Goal: Task Accomplishment & Management: Complete application form

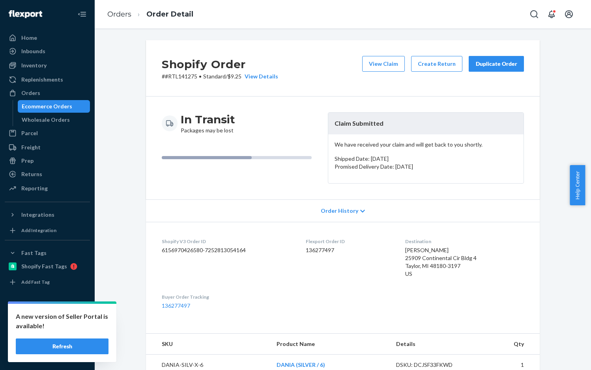
scroll to position [183, 0]
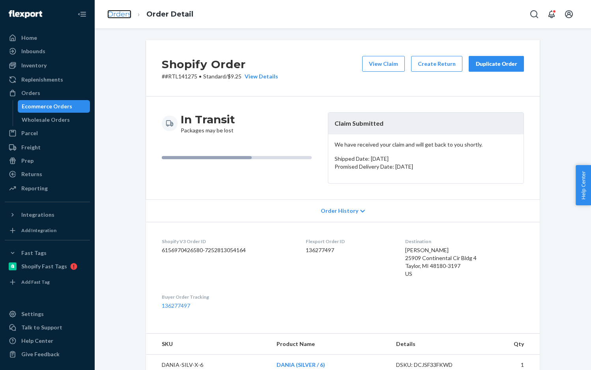
click at [124, 13] on link "Orders" at bounding box center [119, 14] width 24 height 9
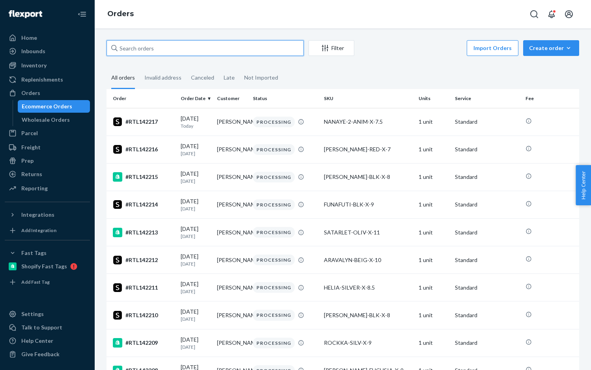
click at [154, 49] on input "text" at bounding box center [204, 48] width 197 height 16
paste input "RTL140908"
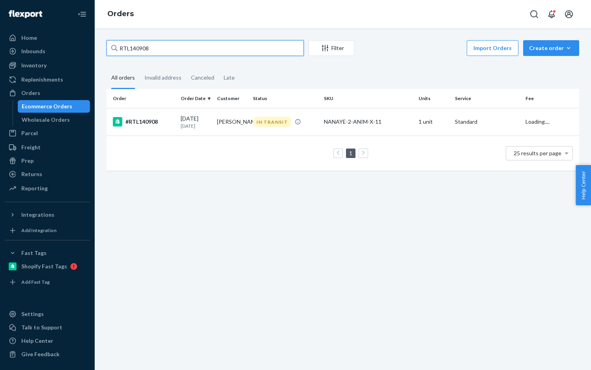
type input "RTL140908"
click at [142, 127] on div "#RTL140908" at bounding box center [144, 121] width 62 height 9
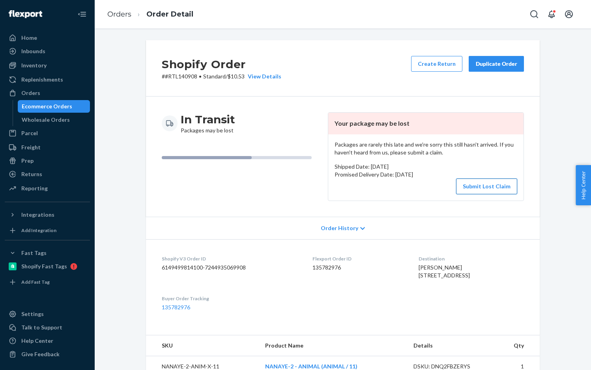
click at [494, 181] on button "Submit Lost Claim" at bounding box center [486, 187] width 61 height 16
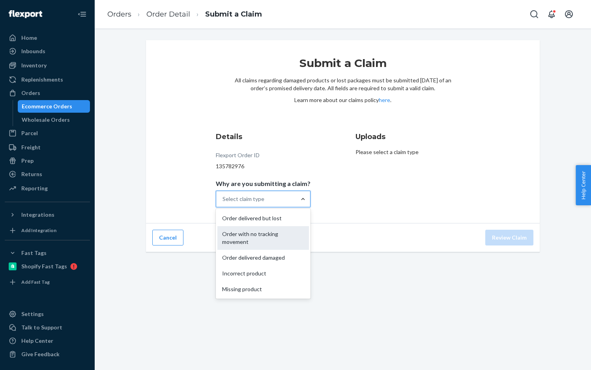
click at [262, 234] on div "Order with no tracking movement" at bounding box center [262, 238] width 91 height 24
click at [223, 203] on input "Why are you submitting a claim? option Order with no tracking movement focused,…" at bounding box center [222, 199] width 1 height 8
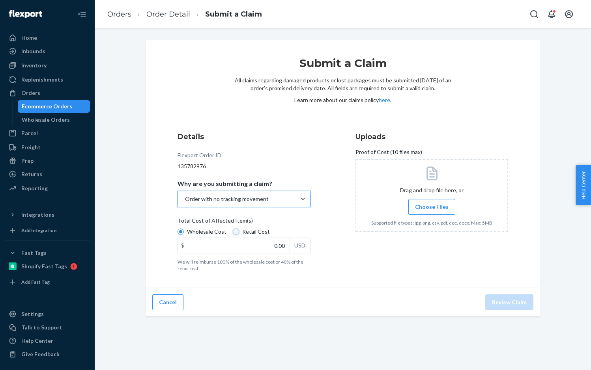
click at [234, 231] on input "Retail Cost" at bounding box center [236, 232] width 6 height 6
radio input "true"
radio input "false"
click at [259, 247] on input "0.00" at bounding box center [234, 245] width 112 height 15
paste input "52.16"
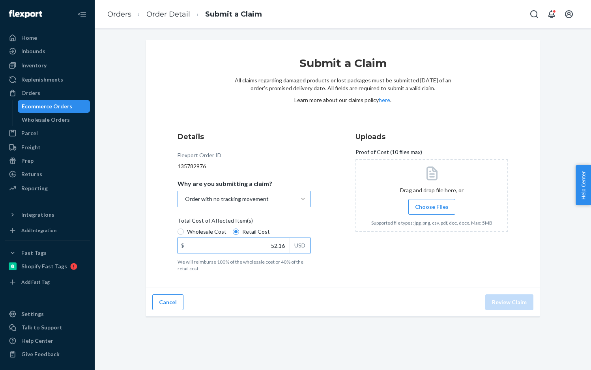
type input "52.16"
click at [422, 204] on span "Choose Files" at bounding box center [432, 207] width 34 height 8
click at [431, 204] on input "Choose Files" at bounding box center [431, 207] width 0 height 9
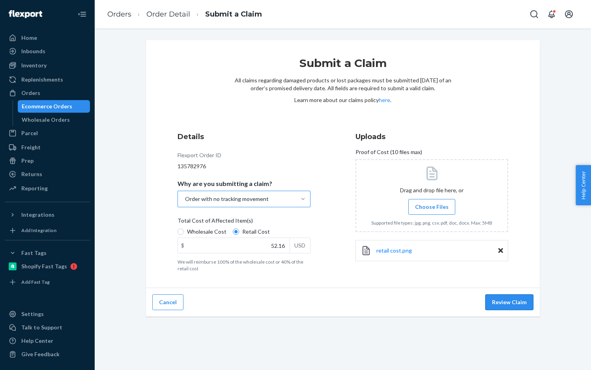
click at [511, 304] on button "Review Claim" at bounding box center [509, 303] width 48 height 16
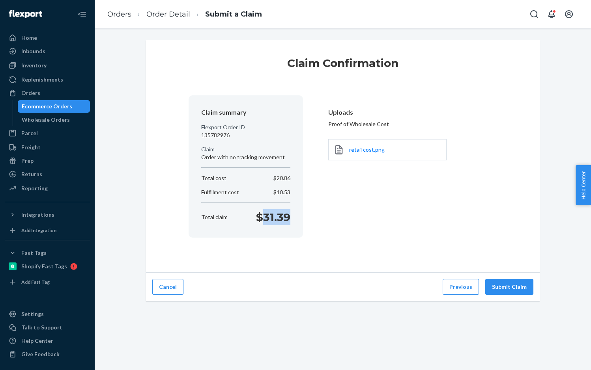
drag, startPoint x: 262, startPoint y: 216, endPoint x: 553, endPoint y: 122, distance: 306.0
click at [288, 215] on div "Total claim $31.39" at bounding box center [245, 217] width 95 height 16
copy p "31.39"
click at [521, 289] on button "Submit Claim" at bounding box center [509, 287] width 48 height 16
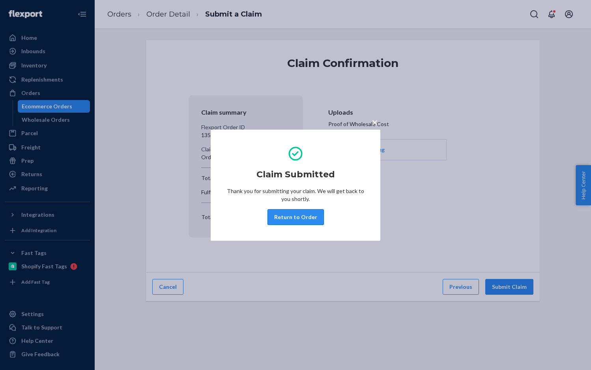
click at [310, 218] on button "Return to Order" at bounding box center [295, 217] width 56 height 16
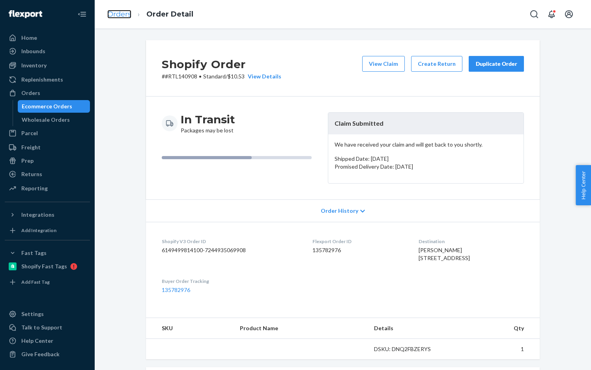
click at [121, 15] on link "Orders" at bounding box center [119, 14] width 24 height 9
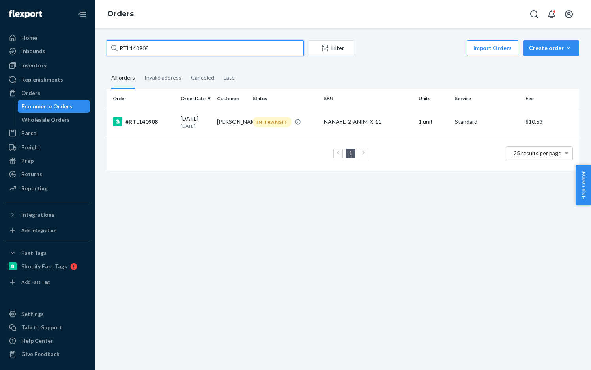
click at [229, 50] on input "RTL140908" at bounding box center [204, 48] width 197 height 16
paste input "4"
type input "RTL140904"
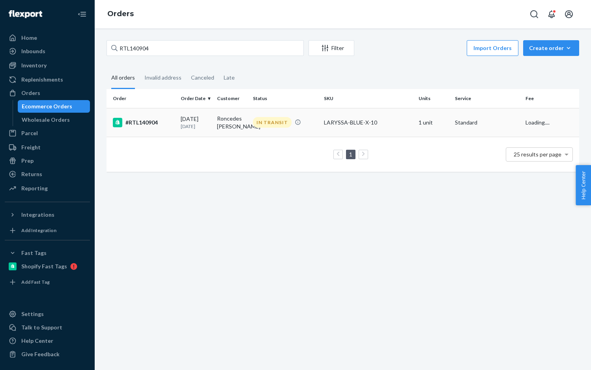
click at [140, 120] on div "#RTL140904" at bounding box center [144, 122] width 62 height 9
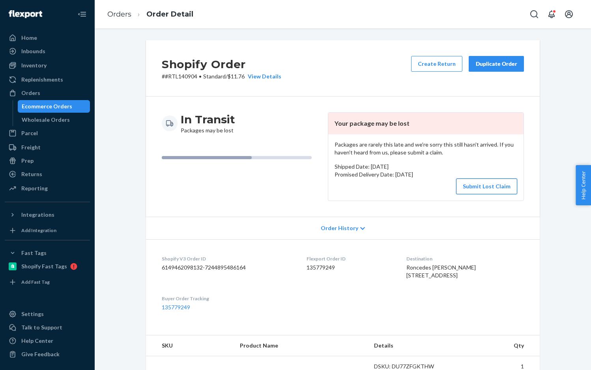
click at [493, 192] on button "Submit Lost Claim" at bounding box center [486, 187] width 61 height 16
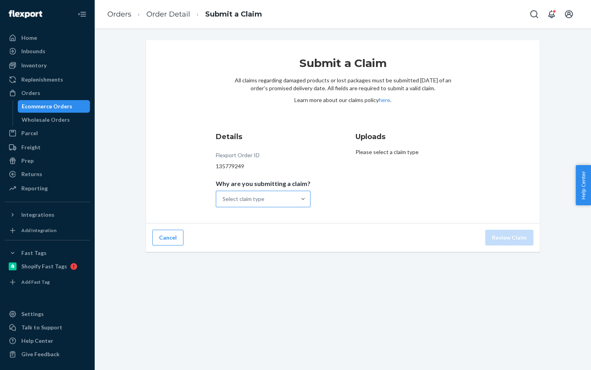
click at [282, 200] on div "Select claim type" at bounding box center [256, 199] width 80 height 16
click at [223, 200] on input "Why are you submitting a claim? Select claim type" at bounding box center [222, 199] width 1 height 8
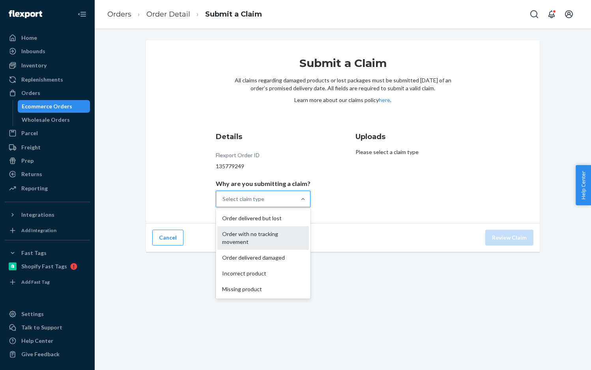
click at [258, 235] on div "Order with no tracking movement" at bounding box center [262, 238] width 91 height 24
click at [223, 203] on input "Why are you submitting a claim? option Order with no tracking movement focused,…" at bounding box center [222, 199] width 1 height 8
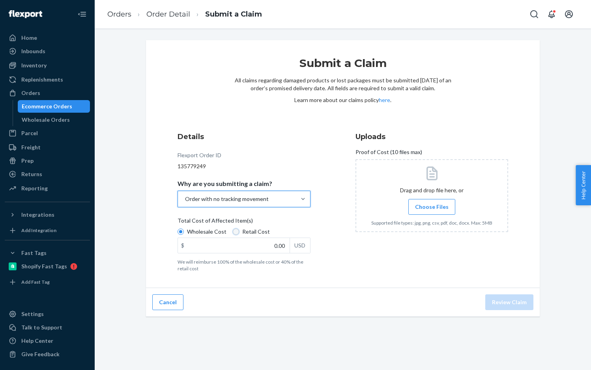
click at [233, 231] on input "Retail Cost" at bounding box center [236, 232] width 6 height 6
radio input "true"
radio input "false"
click at [262, 246] on input "0.00" at bounding box center [234, 245] width 112 height 15
paste input "55.93"
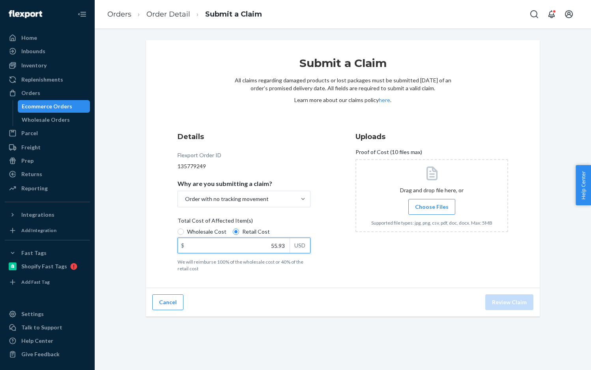
type input "55.93"
click at [419, 206] on span "Choose Files" at bounding box center [432, 207] width 34 height 8
click at [431, 206] on input "Choose Files" at bounding box center [431, 207] width 0 height 9
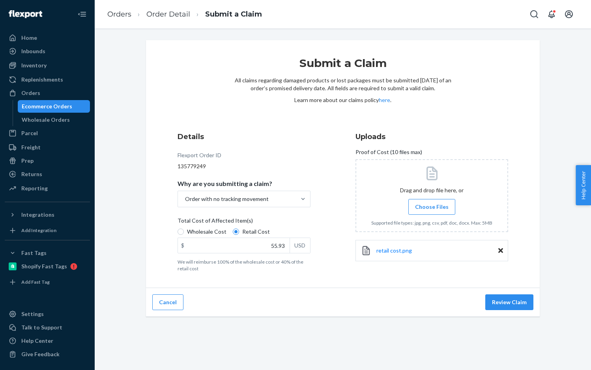
click at [418, 209] on span "Choose Files" at bounding box center [432, 207] width 34 height 8
click at [431, 209] on input "Choose Files" at bounding box center [431, 207] width 0 height 9
click at [394, 252] on span "retail cost.png" at bounding box center [393, 250] width 35 height 7
click at [510, 302] on button "Review Claim" at bounding box center [509, 303] width 48 height 16
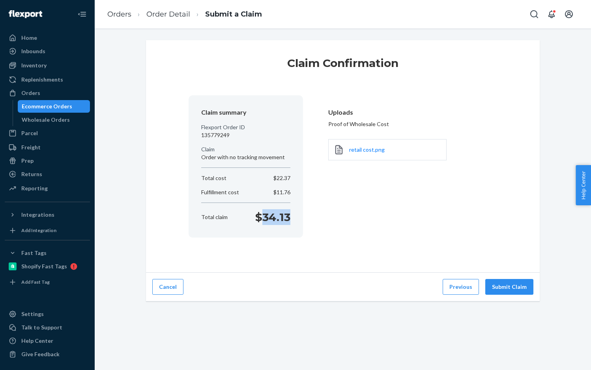
drag, startPoint x: 264, startPoint y: 215, endPoint x: 288, endPoint y: 217, distance: 24.2
click at [288, 217] on div "Total claim $34.13" at bounding box center [245, 217] width 95 height 16
copy p "34.13"
click at [514, 284] on button "Submit Claim" at bounding box center [509, 287] width 48 height 16
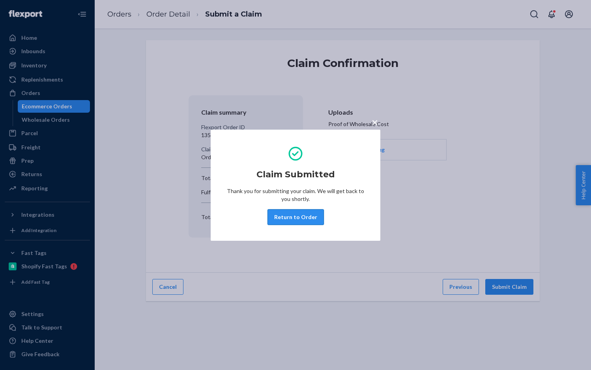
click at [301, 218] on button "Return to Order" at bounding box center [295, 217] width 56 height 16
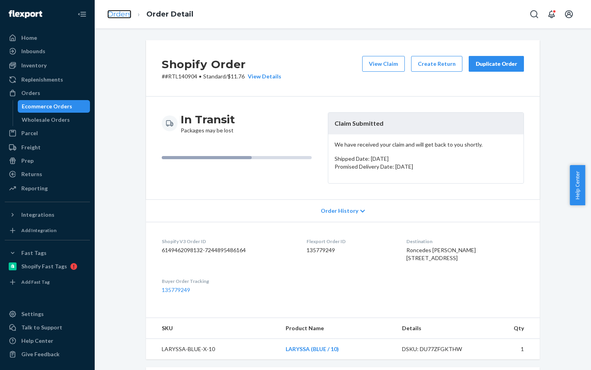
click at [124, 14] on link "Orders" at bounding box center [119, 14] width 24 height 9
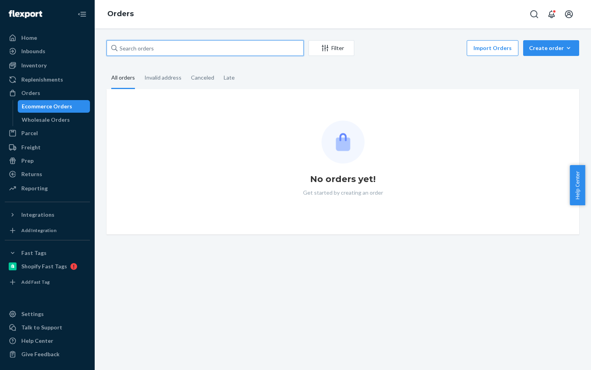
click at [153, 44] on input "text" at bounding box center [204, 48] width 197 height 16
paste input "RTL140915"
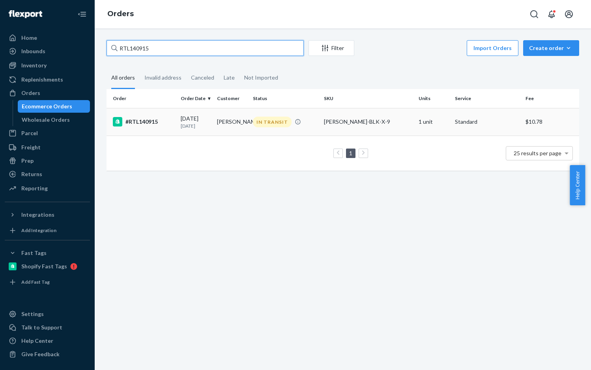
type input "RTL140915"
click at [157, 123] on div "#RTL140915" at bounding box center [144, 121] width 62 height 9
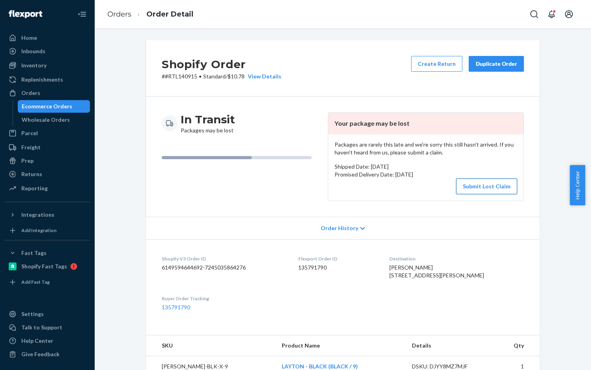
click at [500, 183] on button "Submit Lost Claim" at bounding box center [486, 187] width 61 height 16
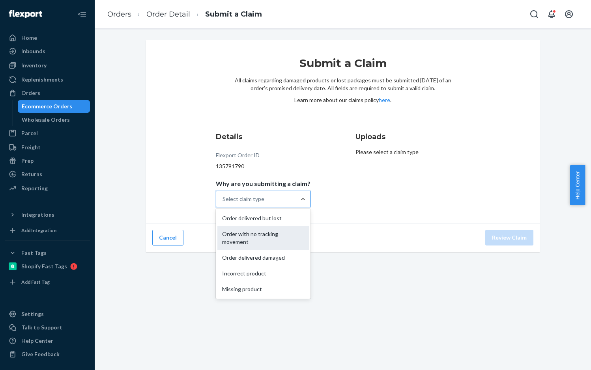
click at [259, 236] on div "Order with no tracking movement" at bounding box center [262, 238] width 91 height 24
click at [223, 203] on input "Why are you submitting a claim? option Order with no tracking movement focused,…" at bounding box center [222, 199] width 1 height 8
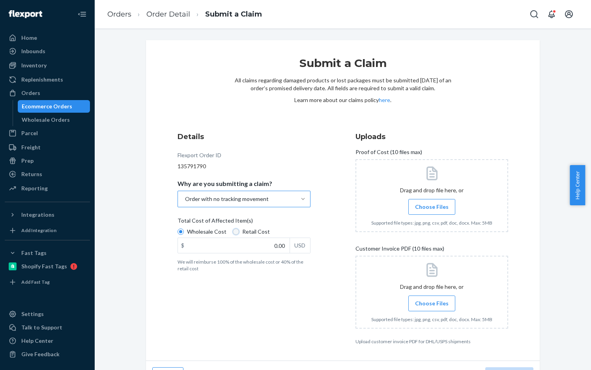
click at [233, 230] on input "Retail Cost" at bounding box center [236, 232] width 6 height 6
radio input "true"
radio input "false"
click at [176, 11] on link "Order Detail" at bounding box center [168, 14] width 44 height 9
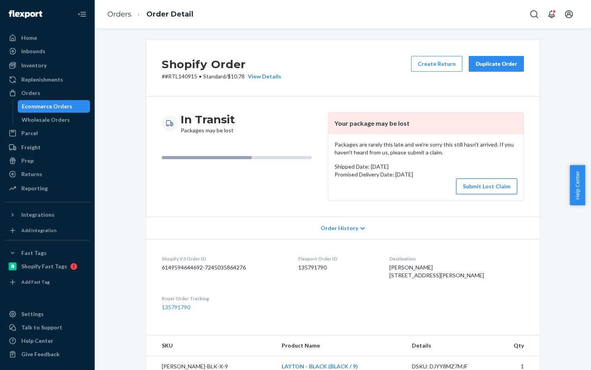
click at [477, 188] on button "Submit Lost Claim" at bounding box center [486, 187] width 61 height 16
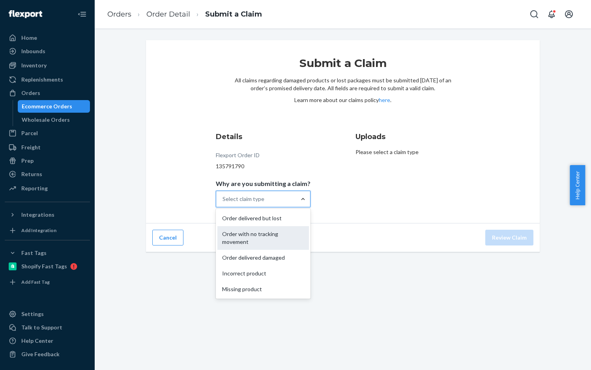
click at [273, 237] on div "Order with no tracking movement" at bounding box center [262, 238] width 91 height 24
click at [223, 203] on input "Why are you submitting a claim? option Order with no tracking movement focused,…" at bounding box center [222, 199] width 1 height 8
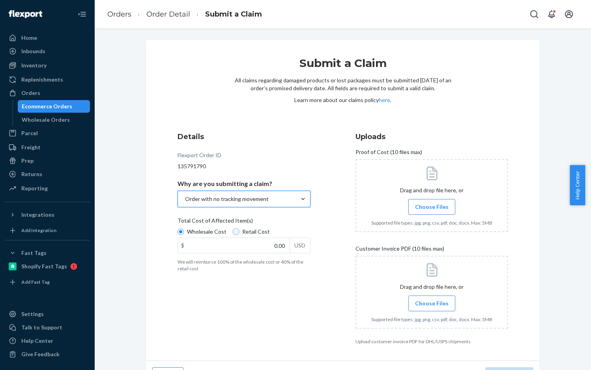
click at [233, 232] on input "Retail Cost" at bounding box center [236, 232] width 6 height 6
radio input "true"
click at [250, 250] on input "0.00" at bounding box center [234, 245] width 112 height 15
paste input "27.81"
type input "27.81"
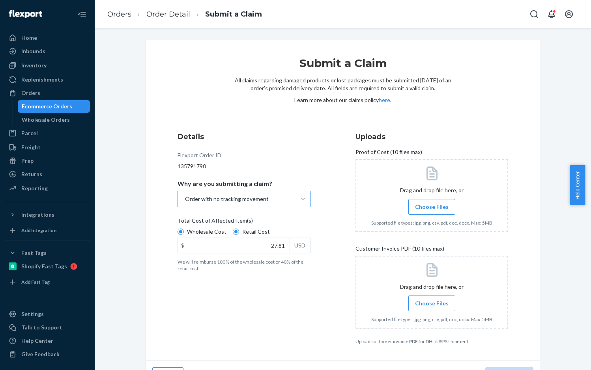
click at [426, 208] on span "Choose Files" at bounding box center [432, 207] width 34 height 8
click at [431, 208] on input "Choose Files" at bounding box center [431, 207] width 0 height 9
click at [431, 203] on span "Choose Files" at bounding box center [432, 207] width 34 height 8
click at [431, 203] on input "Choose Files" at bounding box center [431, 207] width 0 height 9
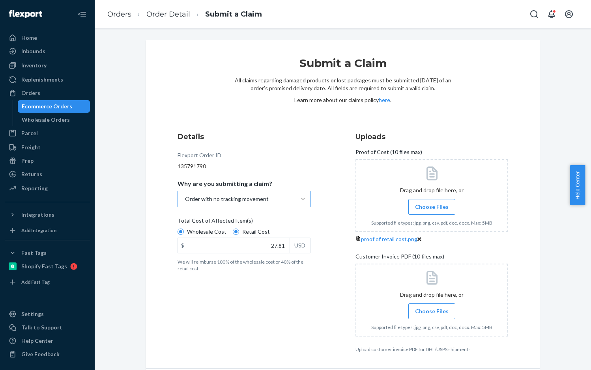
click at [433, 315] on span "Choose Files" at bounding box center [432, 312] width 34 height 8
click at [432, 316] on input "Choose Files" at bounding box center [431, 311] width 0 height 9
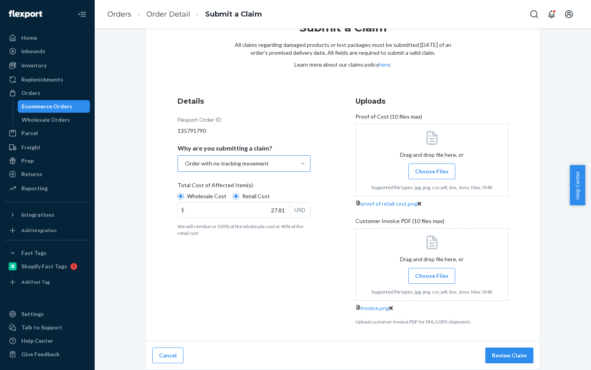
scroll to position [81, 0]
click at [509, 355] on button "Review Claim" at bounding box center [509, 356] width 48 height 16
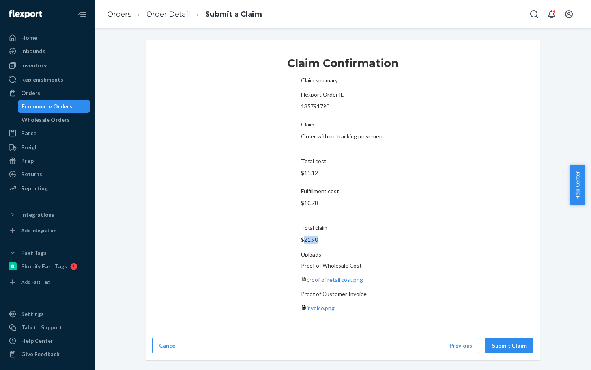
drag, startPoint x: 260, startPoint y: 217, endPoint x: 310, endPoint y: 200, distance: 52.6
click at [301, 236] on p "$21.90" at bounding box center [343, 240] width 84 height 8
copy p "21.90"
click at [521, 338] on button "Submit Claim" at bounding box center [509, 346] width 48 height 16
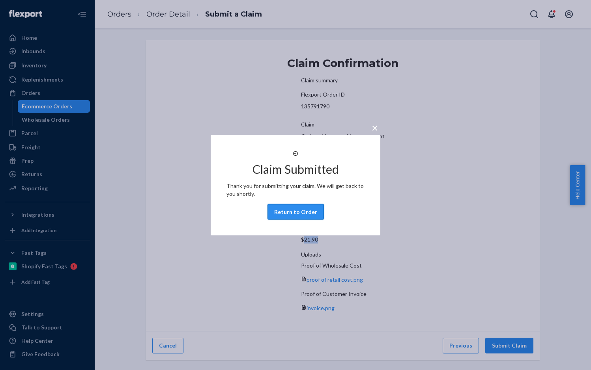
click at [300, 220] on button "Return to Order" at bounding box center [295, 212] width 56 height 16
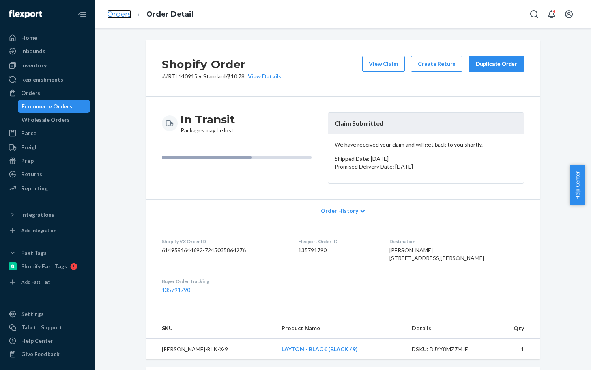
click at [124, 13] on link "Orders" at bounding box center [119, 14] width 24 height 9
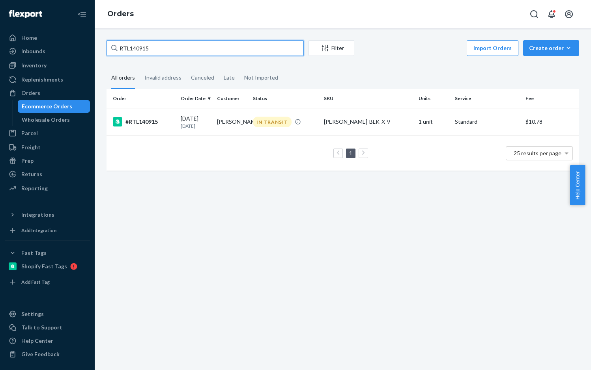
click at [149, 52] on input "RTL140915" at bounding box center [204, 48] width 197 height 16
paste input "41"
type input "RTL140941"
click at [139, 121] on div "#RTL140941" at bounding box center [144, 121] width 62 height 9
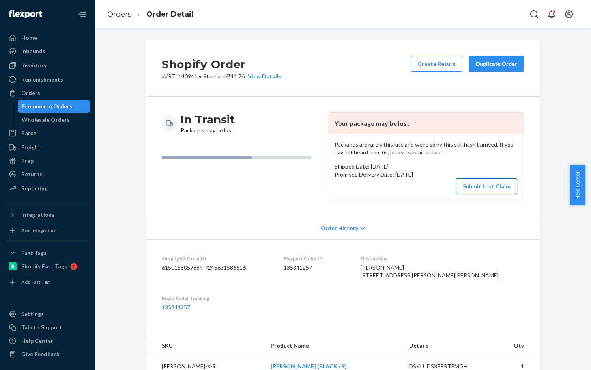
click at [479, 187] on button "Submit Lost Claim" at bounding box center [486, 187] width 61 height 16
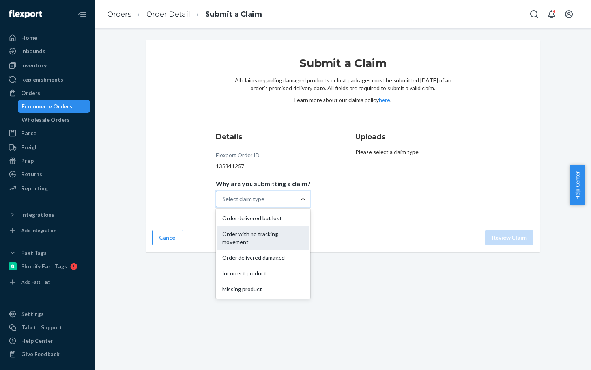
click at [256, 232] on div "Order with no tracking movement" at bounding box center [262, 238] width 91 height 24
click at [223, 203] on input "Why are you submitting a claim? option Order with no tracking movement focused,…" at bounding box center [222, 199] width 1 height 8
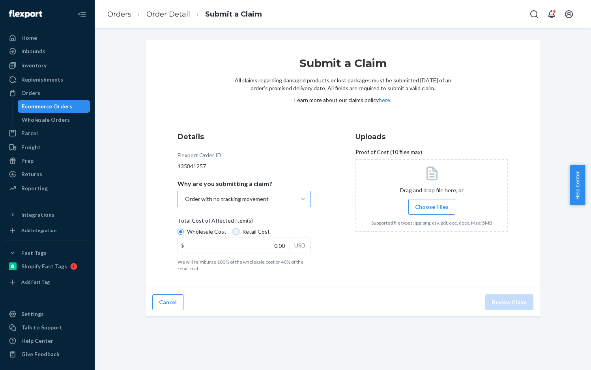
click at [233, 231] on input "Retail Cost" at bounding box center [236, 232] width 6 height 6
radio input "true"
click at [257, 246] on input "0.00" at bounding box center [234, 245] width 112 height 15
paste input "42.26"
type input "42.26"
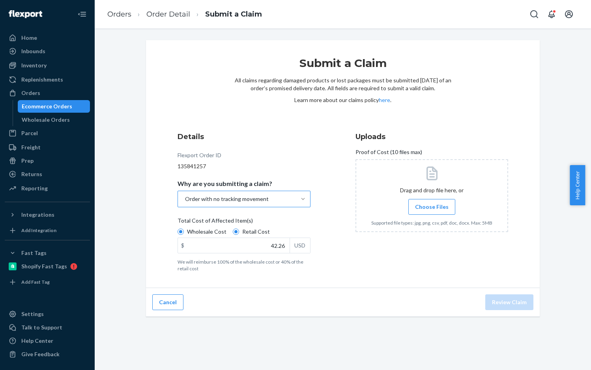
click at [432, 208] on span "Choose Files" at bounding box center [432, 207] width 34 height 8
click at [432, 208] on input "Choose Files" at bounding box center [431, 207] width 0 height 9
click at [501, 302] on button "Review Claim" at bounding box center [509, 303] width 48 height 16
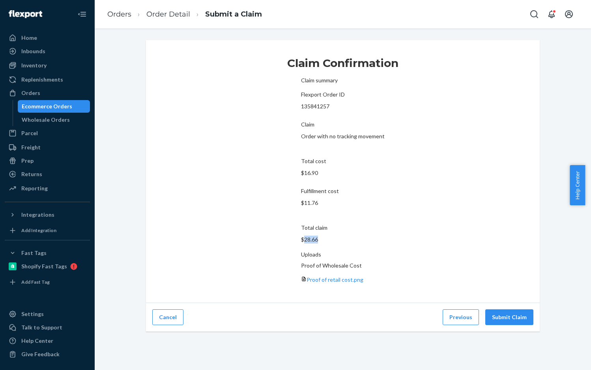
drag, startPoint x: 256, startPoint y: 218, endPoint x: 289, endPoint y: 215, distance: 33.2
click at [301, 224] on div "Total claim $28.66" at bounding box center [343, 236] width 84 height 24
copy p "28.66"
click at [517, 310] on button "Submit Claim" at bounding box center [509, 318] width 48 height 16
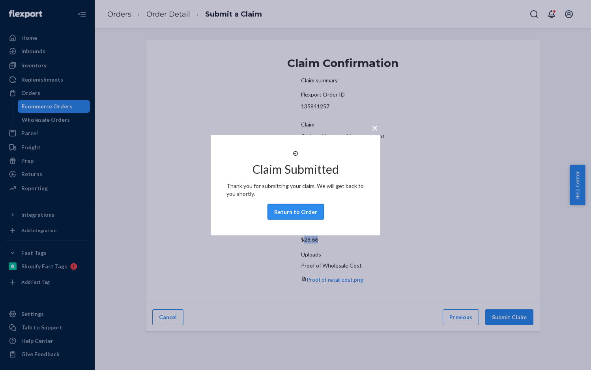
click at [290, 219] on button "Return to Order" at bounding box center [295, 212] width 56 height 16
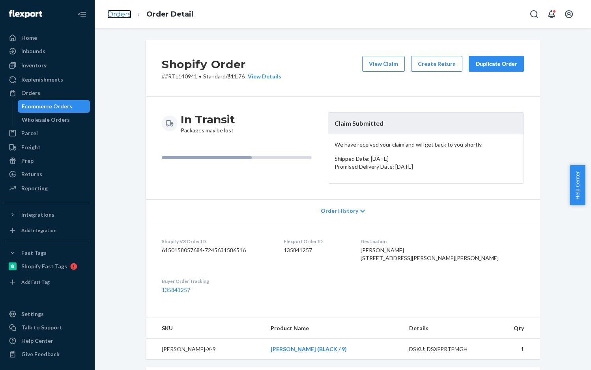
click at [122, 14] on link "Orders" at bounding box center [119, 14] width 24 height 9
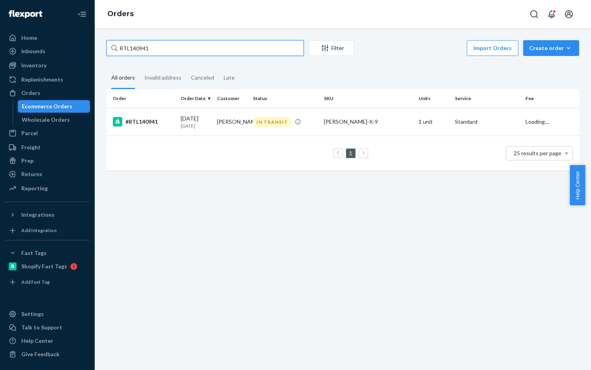
click at [143, 45] on input "RTL140941" at bounding box center [204, 48] width 197 height 16
paste input "1002"
type input "RTL141002"
click at [143, 122] on div "#RTL141002" at bounding box center [144, 121] width 62 height 9
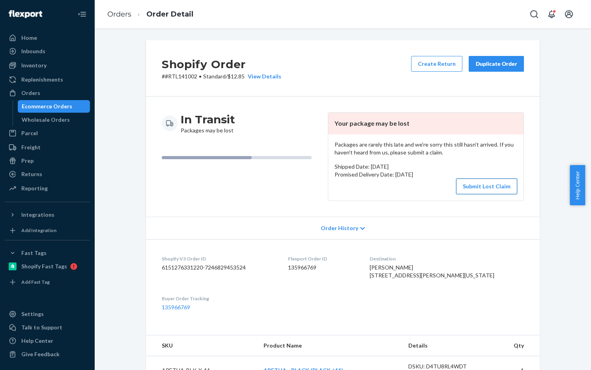
click at [480, 185] on button "Submit Lost Claim" at bounding box center [486, 187] width 61 height 16
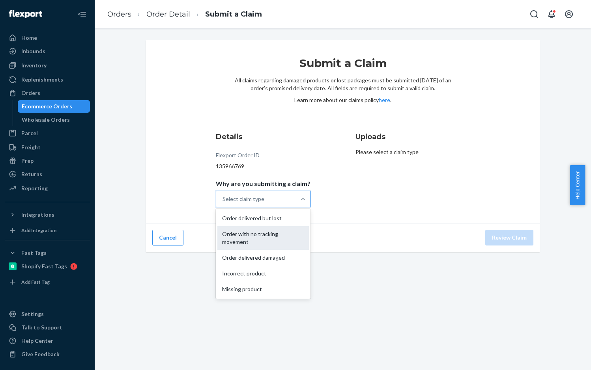
click at [265, 235] on div "Order with no tracking movement" at bounding box center [262, 238] width 91 height 24
click at [223, 203] on input "Why are you submitting a claim? option Order with no tracking movement focused,…" at bounding box center [222, 199] width 1 height 8
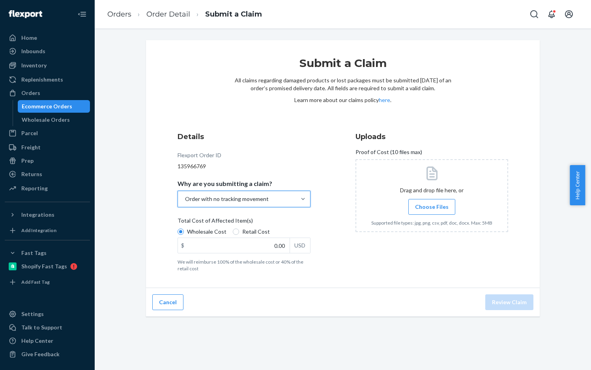
click at [236, 230] on label "Retail Cost" at bounding box center [251, 232] width 37 height 8
click at [236, 230] on input "Retail Cost" at bounding box center [236, 232] width 6 height 6
radio input "true"
click at [265, 244] on input "0.00" at bounding box center [234, 245] width 112 height 15
paste input "51.8"
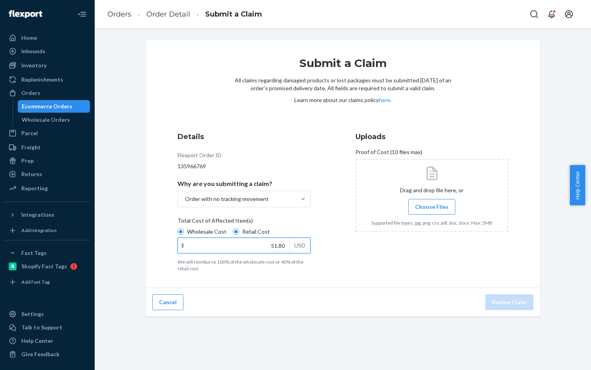
type input "51.80"
click at [425, 207] on span "Choose Files" at bounding box center [432, 207] width 34 height 8
click at [431, 207] on input "Choose Files" at bounding box center [431, 207] width 0 height 9
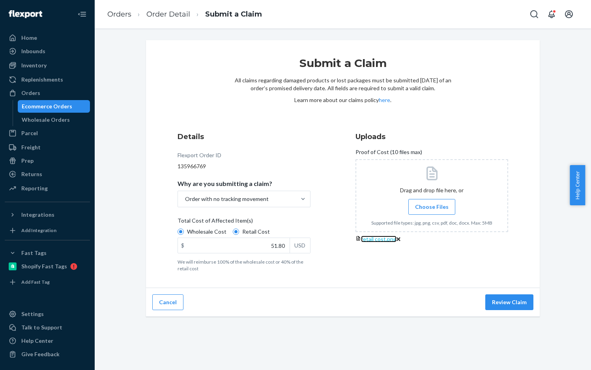
click at [396, 243] on span "retail cost.png" at bounding box center [378, 239] width 35 height 7
click at [514, 305] on button "Review Claim" at bounding box center [509, 303] width 48 height 16
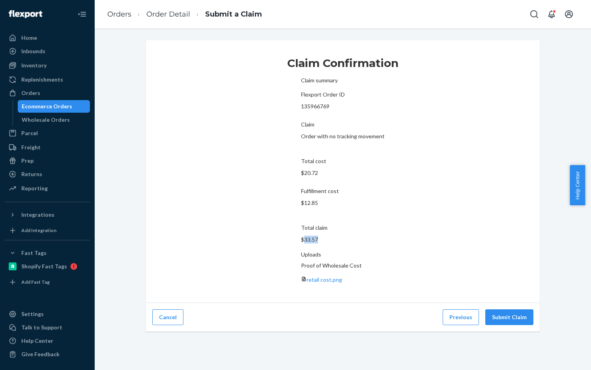
drag, startPoint x: 257, startPoint y: 214, endPoint x: 304, endPoint y: 211, distance: 46.6
click at [301, 213] on section "Claim summary Flexport Order ID 135966769 Claim Order with no tracking movement…" at bounding box center [343, 161] width 84 height 177
copy p "33.57"
click at [514, 310] on button "Submit Claim" at bounding box center [509, 318] width 48 height 16
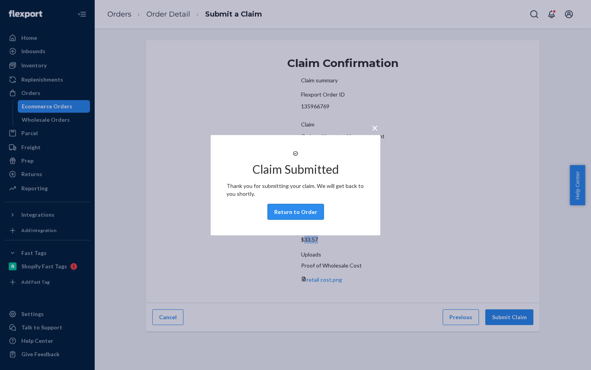
click at [297, 216] on button "Return to Order" at bounding box center [295, 212] width 56 height 16
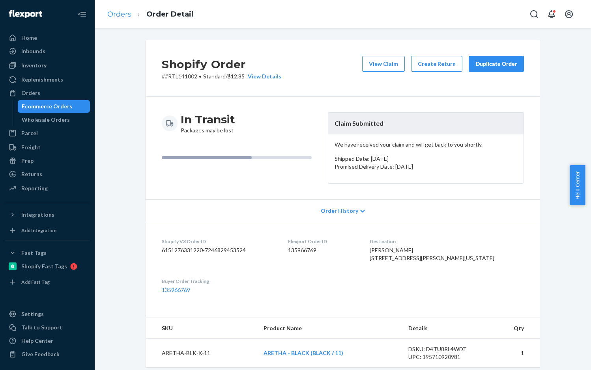
click at [116, 13] on link "Orders" at bounding box center [119, 14] width 24 height 9
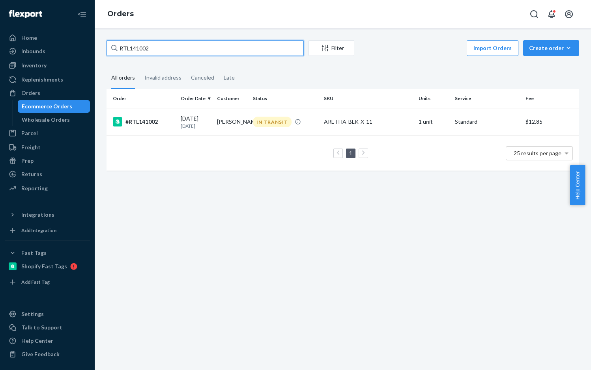
click at [163, 46] on input "RTL141002" at bounding box center [204, 48] width 197 height 16
paste input "279"
type input "RTL141279"
click at [148, 120] on div "#RTL141279" at bounding box center [144, 121] width 62 height 9
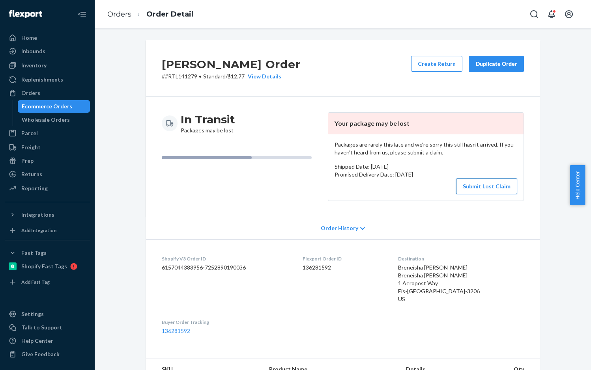
click at [495, 182] on button "Submit Lost Claim" at bounding box center [486, 187] width 61 height 16
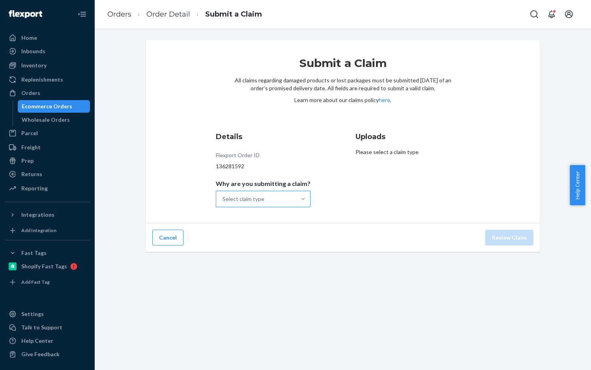
click at [296, 195] on div at bounding box center [303, 199] width 14 height 8
click at [223, 195] on input "Why are you submitting a claim? Select claim type" at bounding box center [222, 199] width 1 height 8
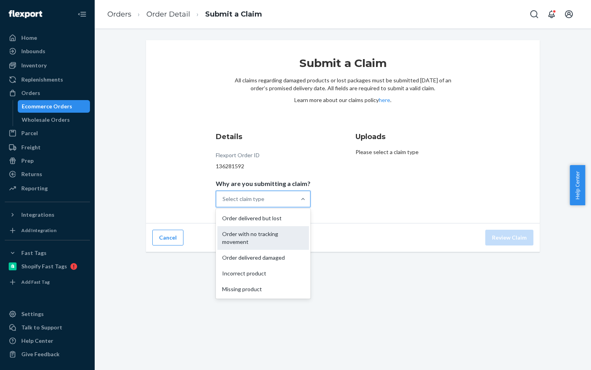
click at [275, 232] on div "Order with no tracking movement" at bounding box center [262, 238] width 91 height 24
click at [223, 203] on input "Why are you submitting a claim? option Order with no tracking movement focused,…" at bounding box center [222, 199] width 1 height 8
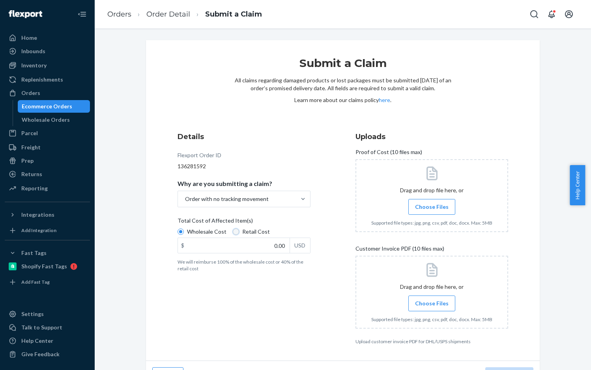
click at [234, 231] on input "Retail Cost" at bounding box center [236, 232] width 6 height 6
radio input "true"
click at [246, 241] on input "0.00" at bounding box center [234, 245] width 112 height 15
paste input "48.23"
type input "48.23"
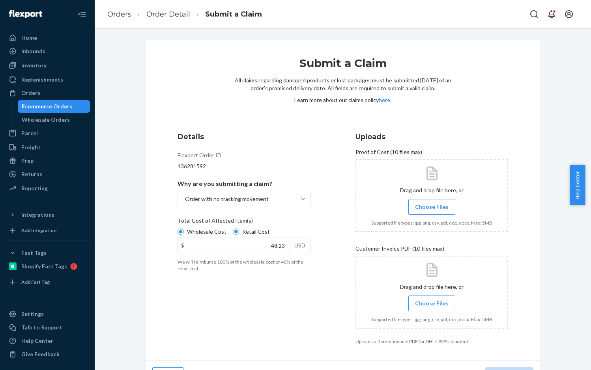
click at [424, 205] on span "Choose Files" at bounding box center [432, 207] width 34 height 8
click at [431, 205] on input "Choose Files" at bounding box center [431, 207] width 0 height 9
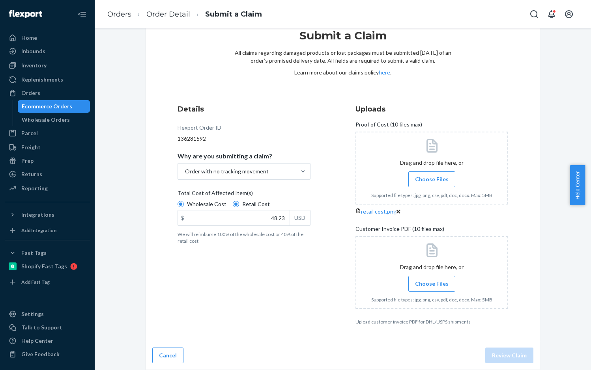
scroll to position [50, 0]
click at [419, 286] on span "Choose Files" at bounding box center [432, 284] width 34 height 8
click at [431, 286] on input "Choose Files" at bounding box center [431, 284] width 0 height 9
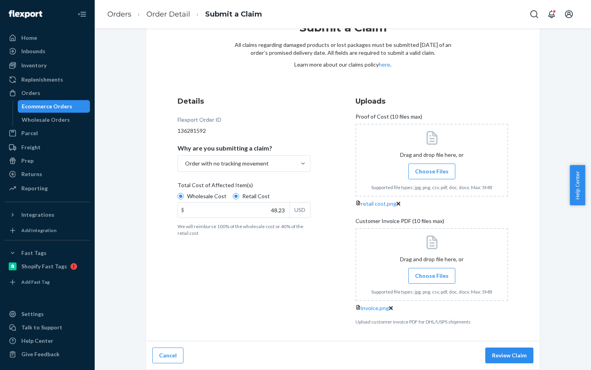
scroll to position [81, 0]
click at [511, 353] on button "Review Claim" at bounding box center [509, 356] width 48 height 16
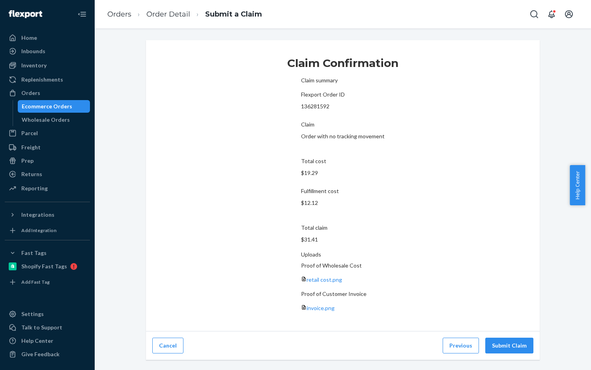
scroll to position [0, 0]
drag, startPoint x: 262, startPoint y: 217, endPoint x: 302, endPoint y: 211, distance: 40.7
click at [301, 213] on section "Claim summary Flexport Order ID 136281592 Claim Order with no tracking movement…" at bounding box center [343, 161] width 84 height 177
copy p "31.41"
click at [508, 338] on button "Submit Claim" at bounding box center [509, 346] width 48 height 16
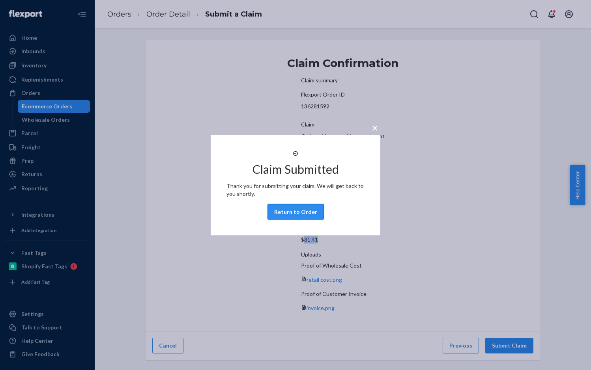
click at [289, 220] on button "Return to Order" at bounding box center [295, 212] width 56 height 16
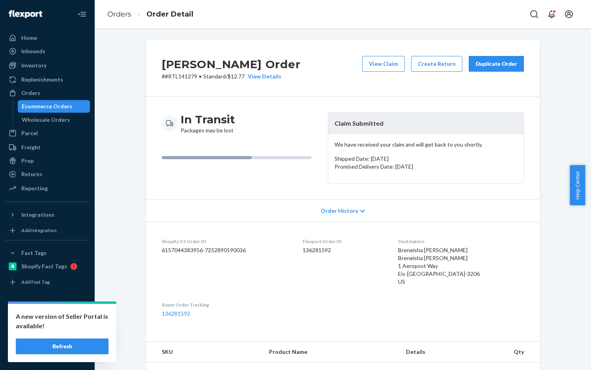
click at [71, 342] on button "Refresh" at bounding box center [62, 347] width 93 height 16
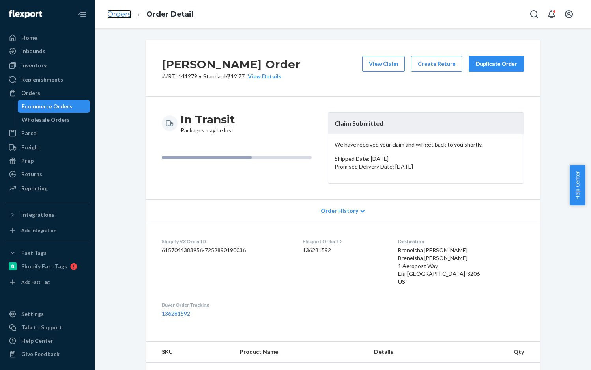
click at [125, 12] on link "Orders" at bounding box center [119, 14] width 24 height 9
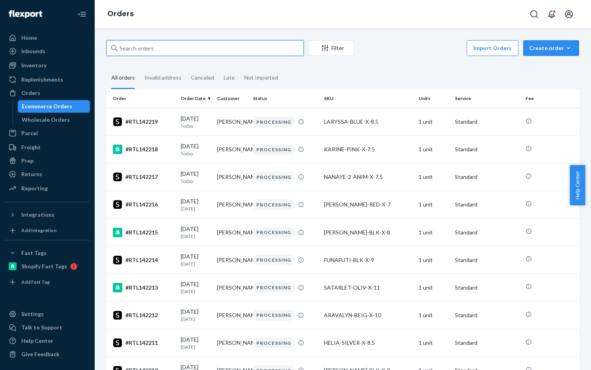
click at [200, 46] on input "text" at bounding box center [204, 48] width 197 height 16
paste input "RTL142069"
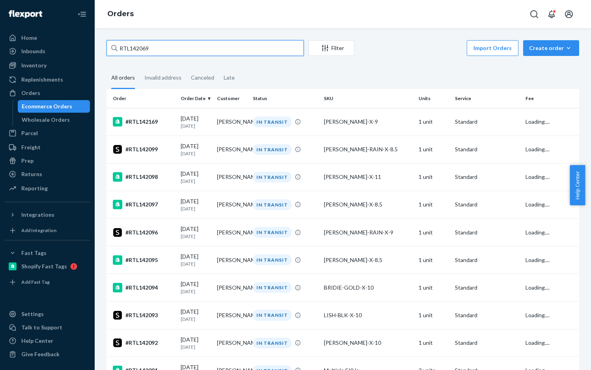
type input "RTL142069"
click at [119, 49] on input "RTL142069" at bounding box center [204, 48] width 197 height 16
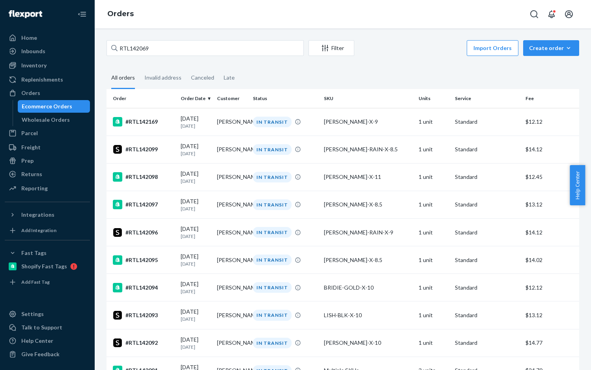
click at [384, 56] on div "Import Orders Create order Ecommerce order Removal order" at bounding box center [469, 49] width 220 height 18
click at [190, 52] on input "RTL142069" at bounding box center [204, 48] width 197 height 16
click at [30, 66] on div "Inventory" at bounding box center [33, 66] width 25 height 8
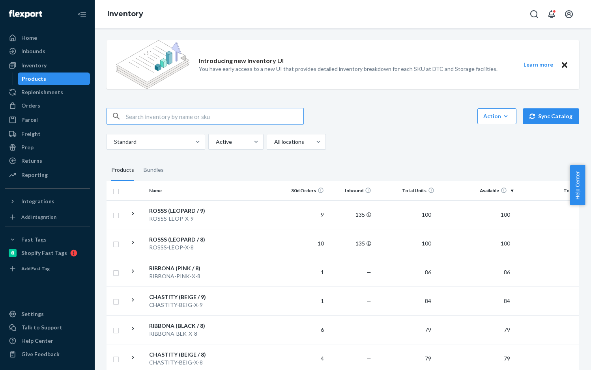
paste input "PANUS-BLK-X-6"
type input "PANUS-BLK-X-6"
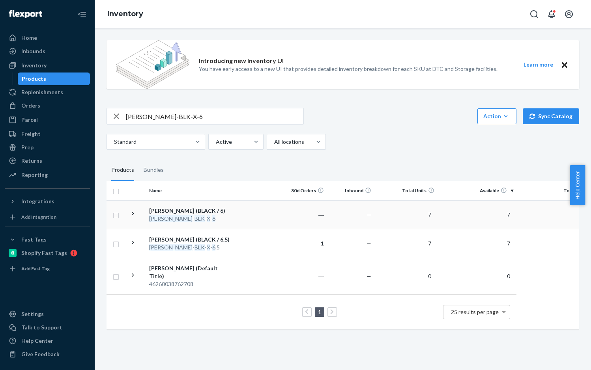
click at [188, 211] on div "PANUS - BLACK (BLACK / 6)" at bounding box center [190, 211] width 82 height 8
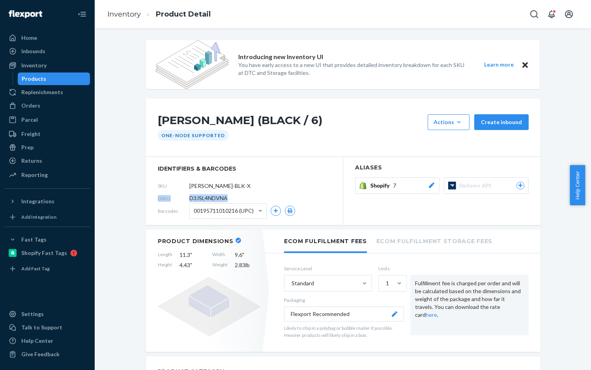
drag, startPoint x: 155, startPoint y: 198, endPoint x: 226, endPoint y: 198, distance: 71.8
click at [226, 198] on div "DSKU D3JSL4NDVNA" at bounding box center [244, 198] width 173 height 13
copy div "DSKU D3JSL4NDVNA"
click at [32, 108] on div "Orders" at bounding box center [30, 106] width 19 height 8
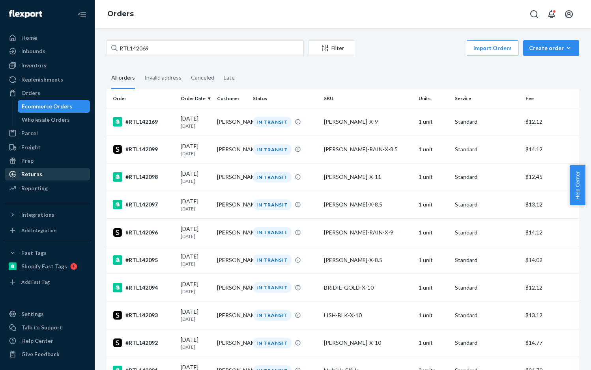
click at [22, 175] on div "Returns" at bounding box center [31, 174] width 21 height 8
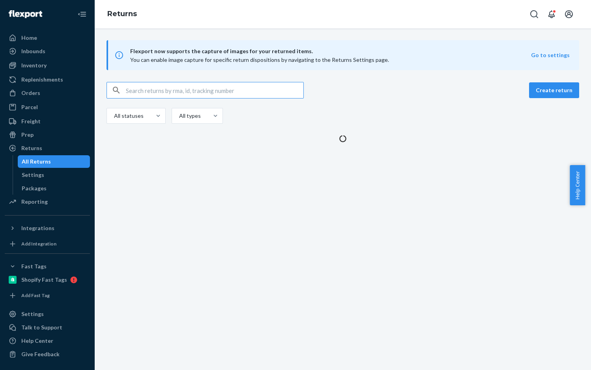
click at [150, 93] on input "text" at bounding box center [214, 90] width 177 height 16
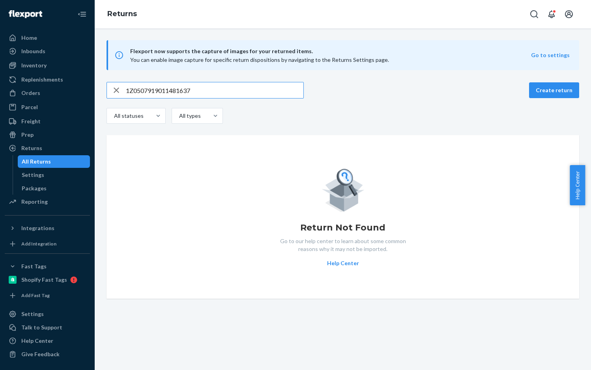
type input "1Z0507919011481637"
drag, startPoint x: 115, startPoint y: 88, endPoint x: 121, endPoint y: 88, distance: 6.7
click at [115, 88] on icon "button" at bounding box center [116, 90] width 9 height 16
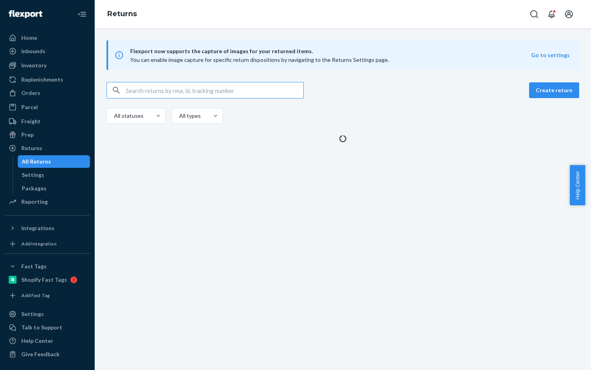
click at [138, 88] on input "text" at bounding box center [214, 90] width 177 height 16
paste input "1Z0507919009827929"
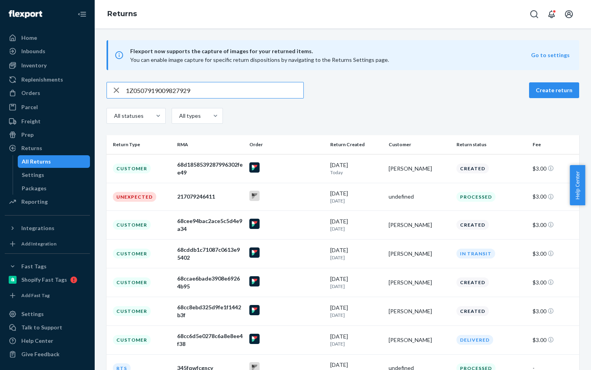
type input "1Z0507919009827929"
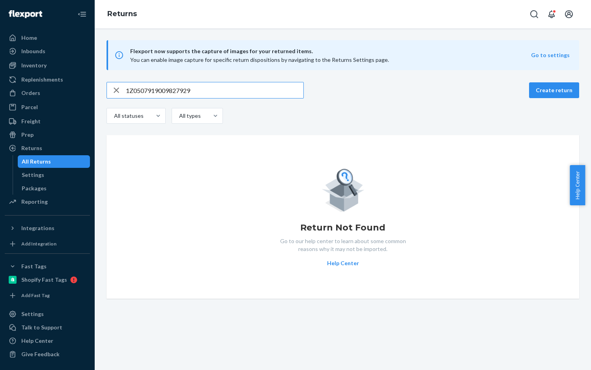
drag, startPoint x: 112, startPoint y: 90, endPoint x: 127, endPoint y: 90, distance: 15.0
click at [113, 90] on icon "button" at bounding box center [116, 90] width 9 height 16
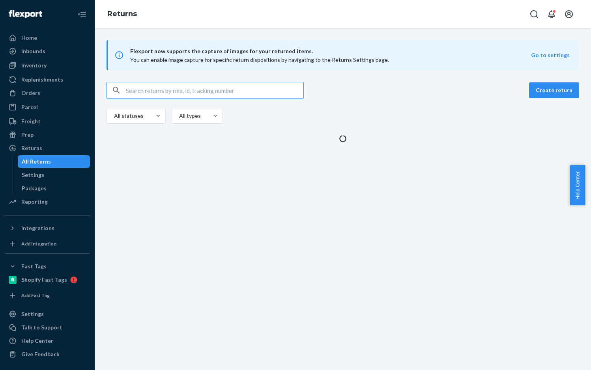
click at [157, 92] on input "text" at bounding box center [214, 90] width 177 height 16
paste input "1Z0507919000461205"
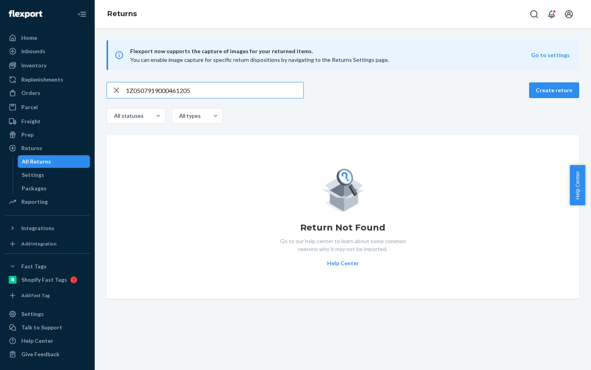
type input "1Z0507919000461205"
